Goal: Use online tool/utility: Utilize a website feature to perform a specific function

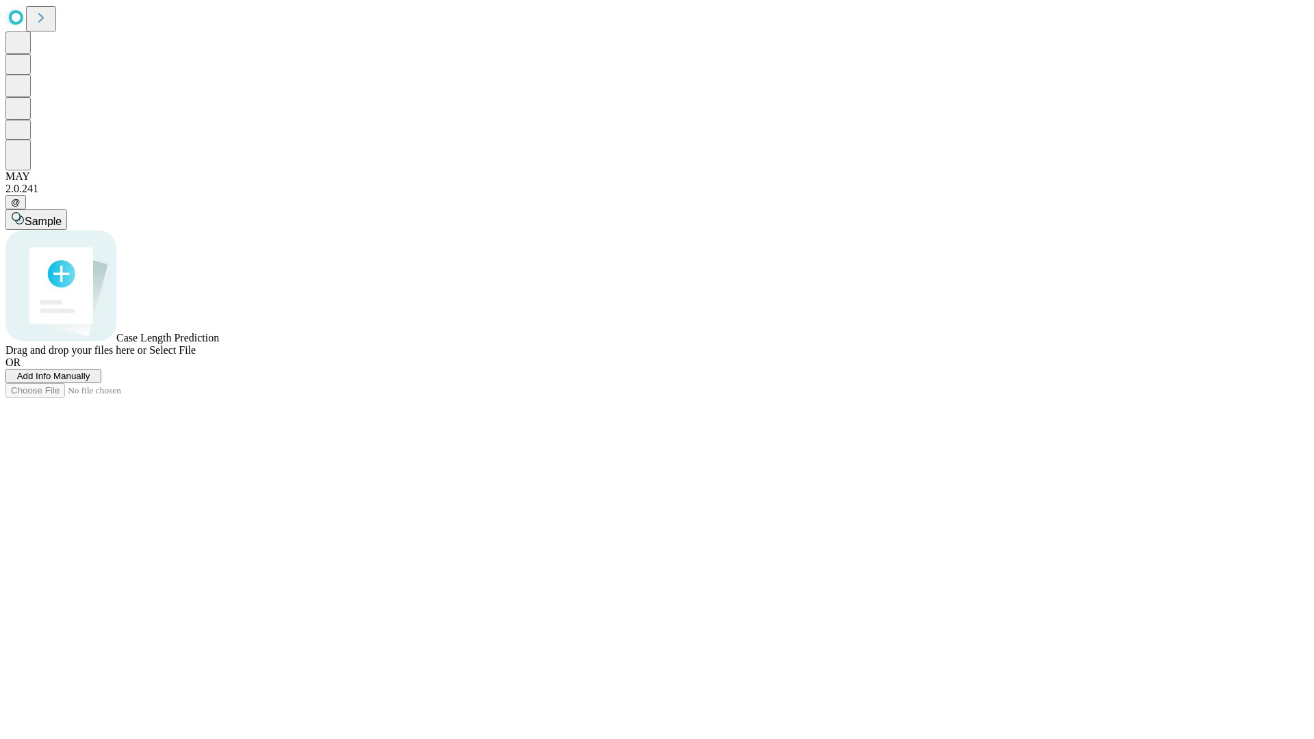
click at [90, 381] on span "Add Info Manually" at bounding box center [53, 376] width 73 height 10
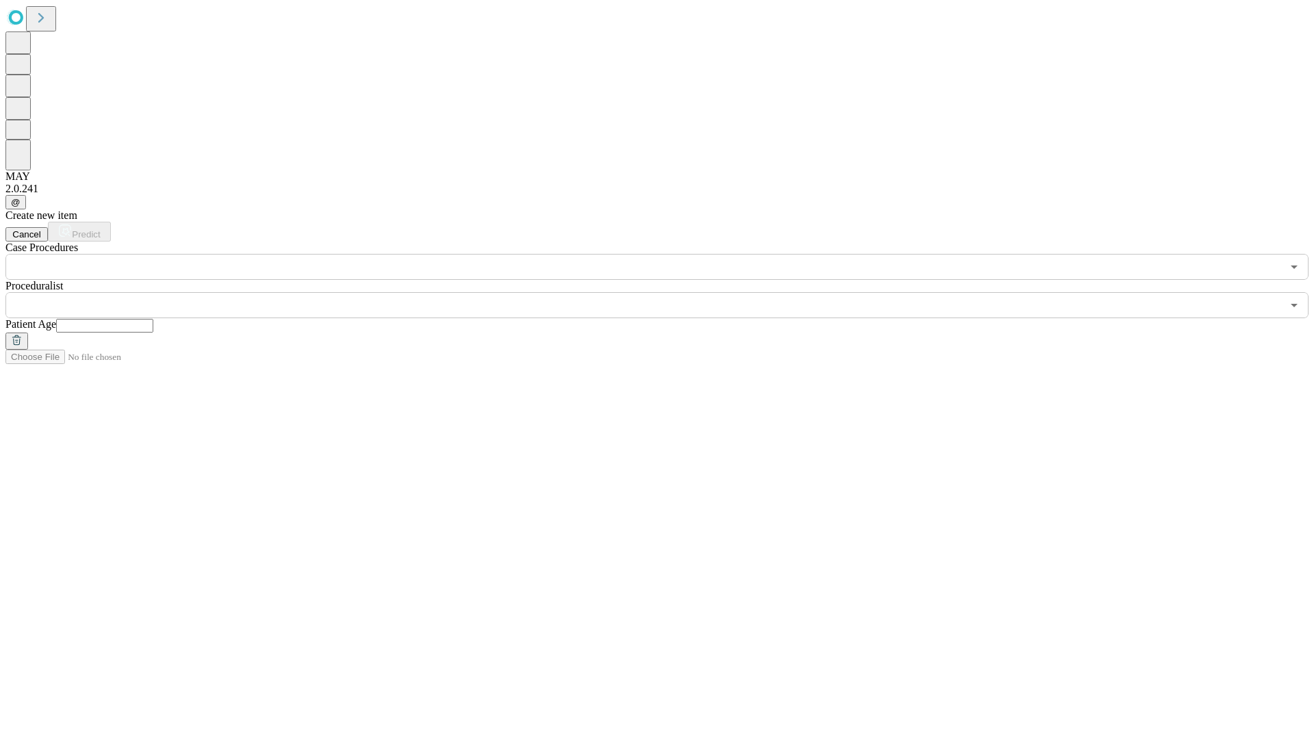
click at [153, 319] on input "text" at bounding box center [104, 326] width 97 height 14
type input "**"
click at [667, 292] on input "text" at bounding box center [643, 305] width 1277 height 26
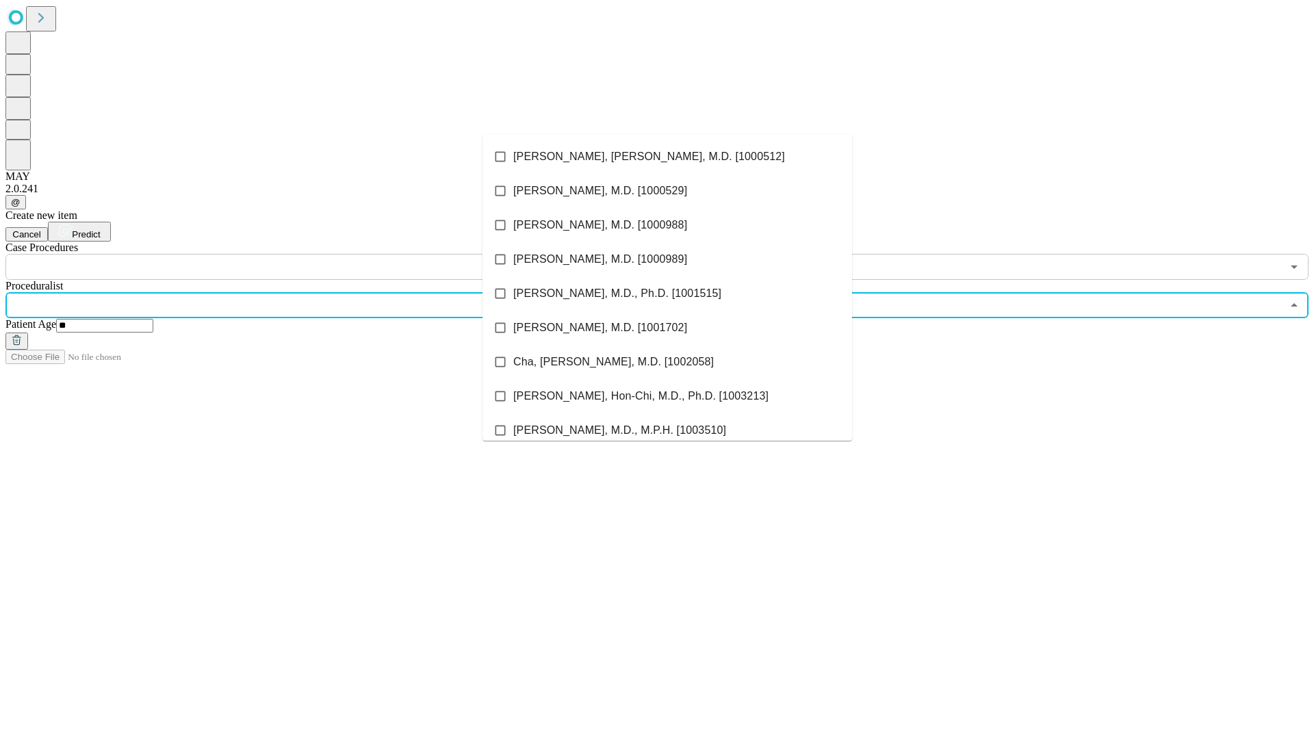
click at [667, 157] on li "[PERSON_NAME], [PERSON_NAME], M.D. [1000512]" at bounding box center [668, 157] width 370 height 34
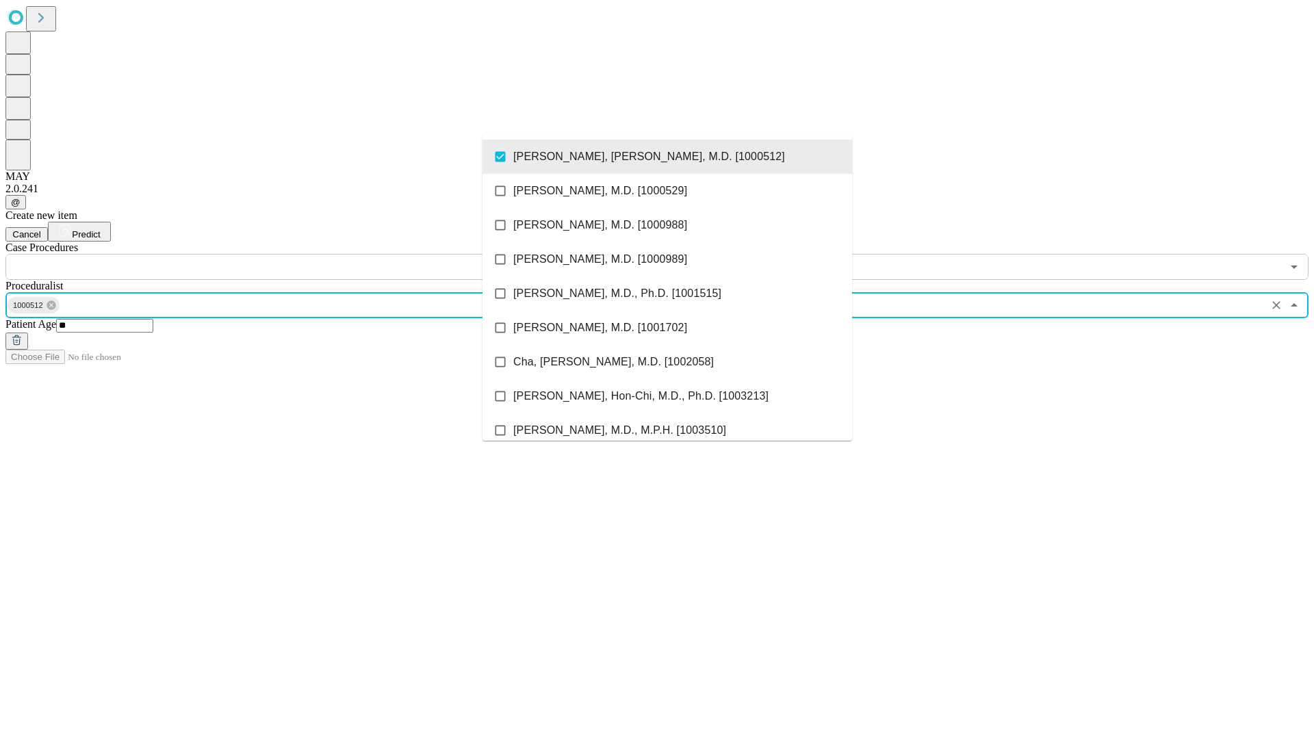
click at [287, 254] on input "text" at bounding box center [643, 267] width 1277 height 26
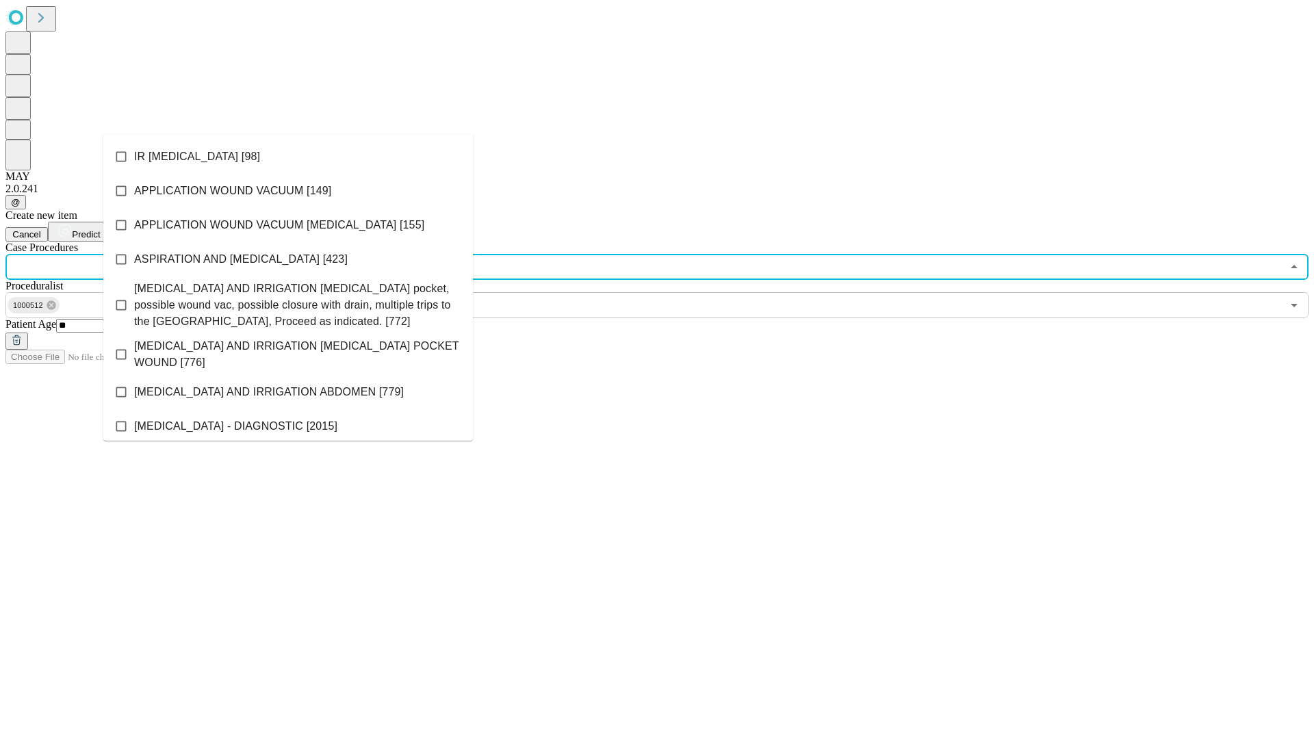
click at [288, 157] on li "IR [MEDICAL_DATA] [98]" at bounding box center [288, 157] width 370 height 34
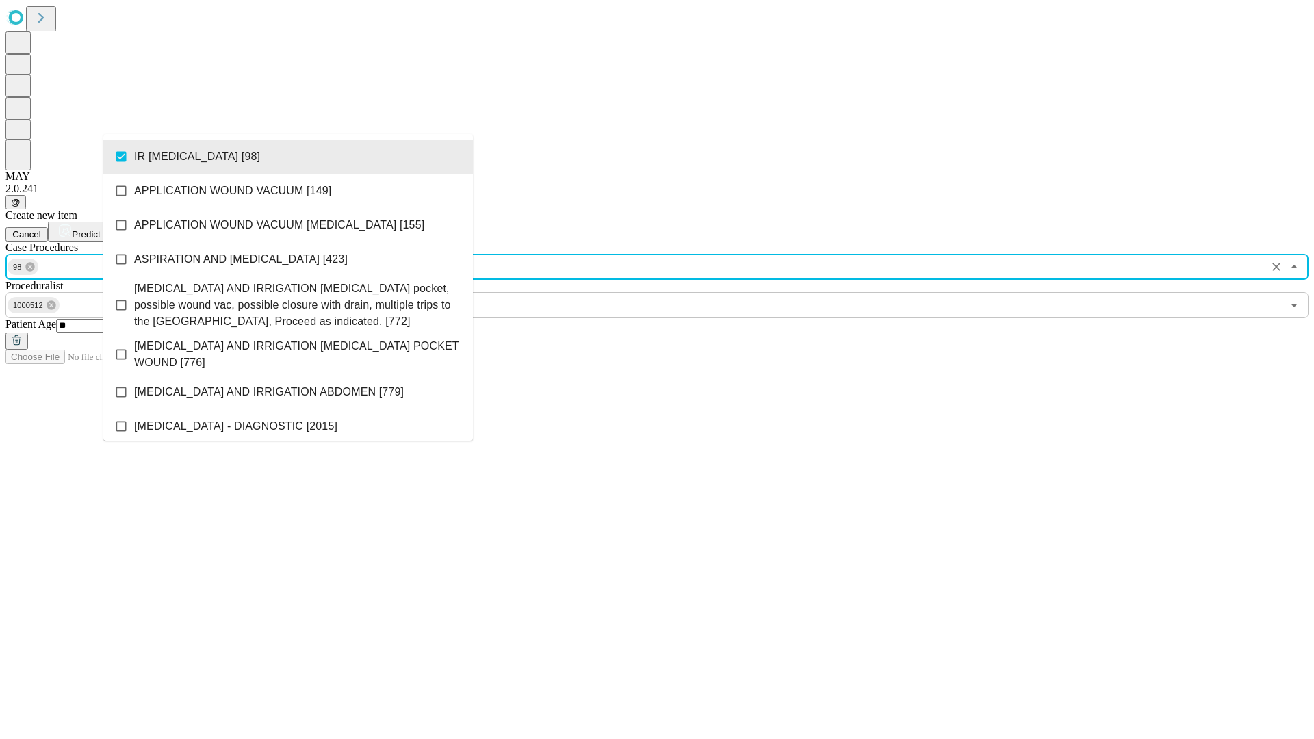
click at [100, 229] on span "Predict" at bounding box center [86, 234] width 28 height 10
